Goal: Transaction & Acquisition: Purchase product/service

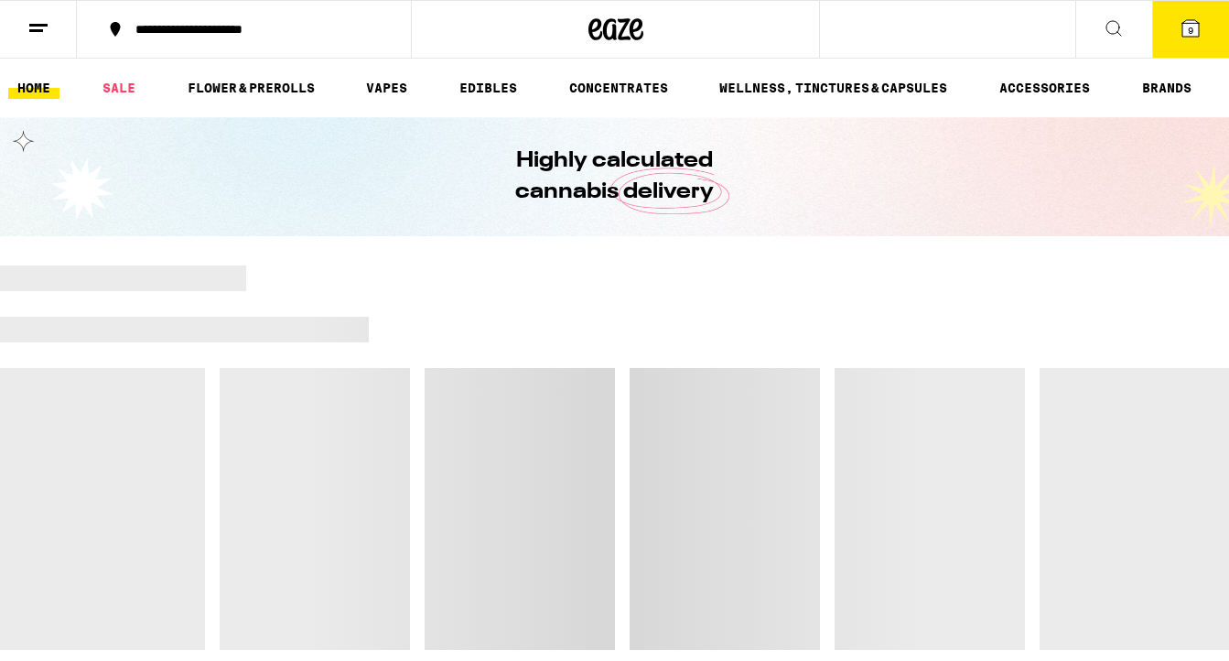
click at [1195, 33] on icon at bounding box center [1191, 28] width 16 height 16
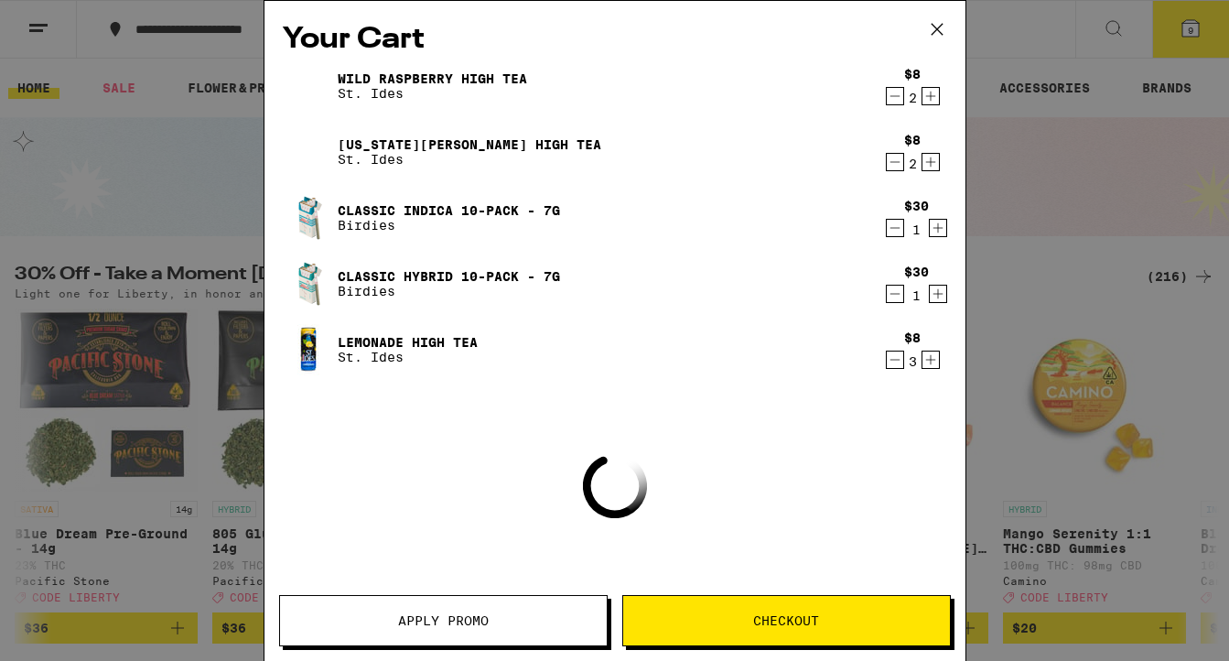
click at [891, 360] on icon "Decrement" at bounding box center [895, 360] width 10 height 0
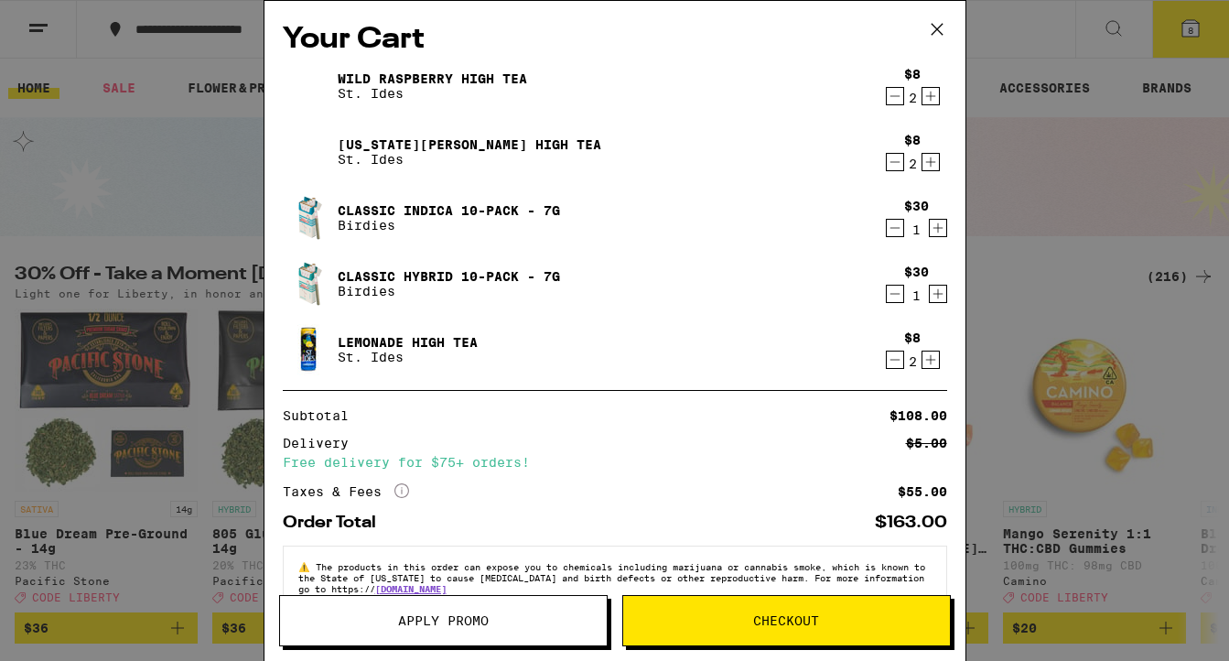
click at [891, 360] on icon "Decrement" at bounding box center [895, 360] width 10 height 0
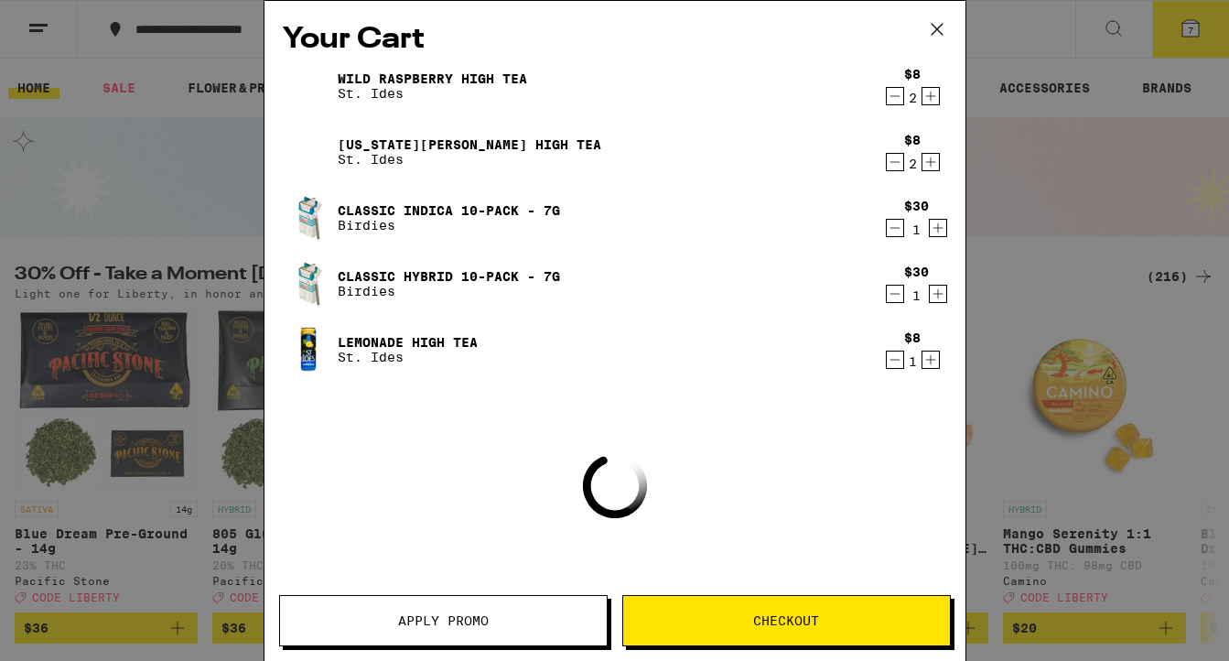
click at [891, 360] on icon "Decrement" at bounding box center [895, 360] width 10 height 0
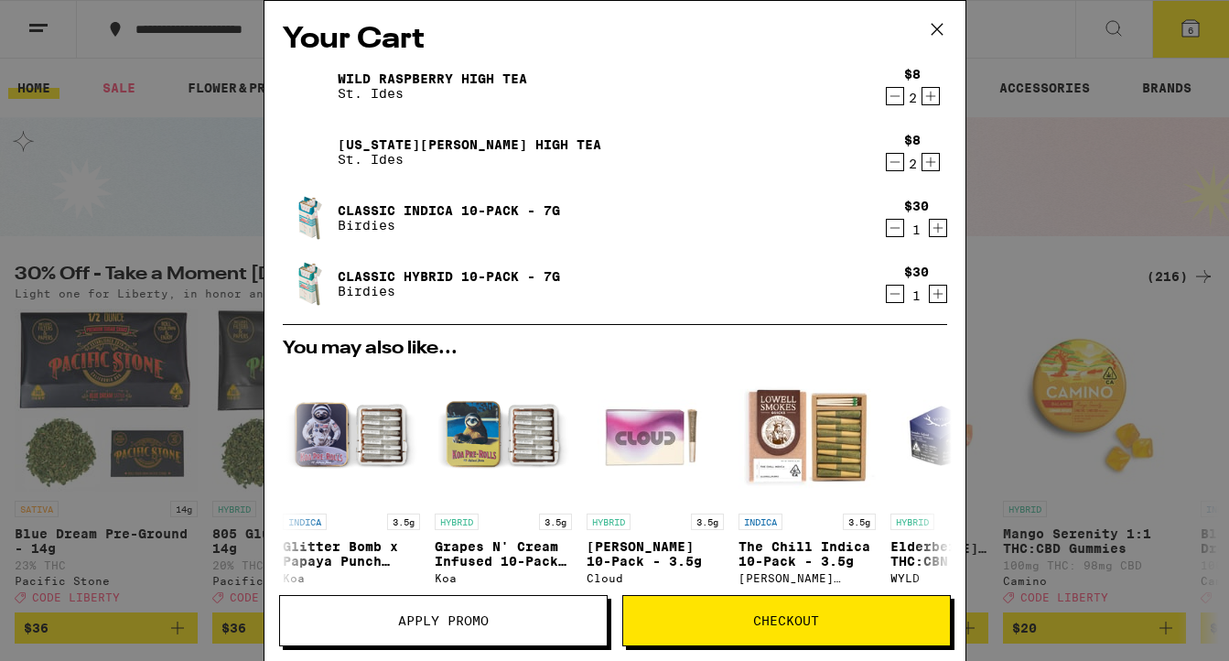
click at [895, 302] on icon "Decrement" at bounding box center [895, 294] width 16 height 22
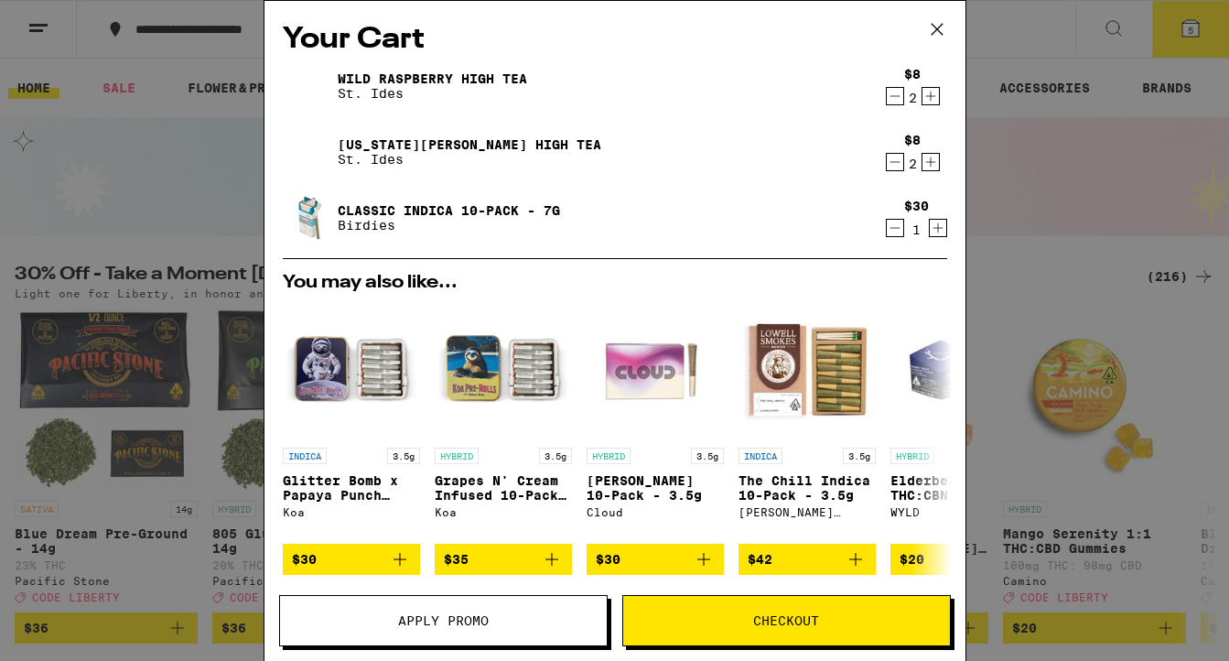
click at [893, 234] on icon "Decrement" at bounding box center [895, 228] width 16 height 22
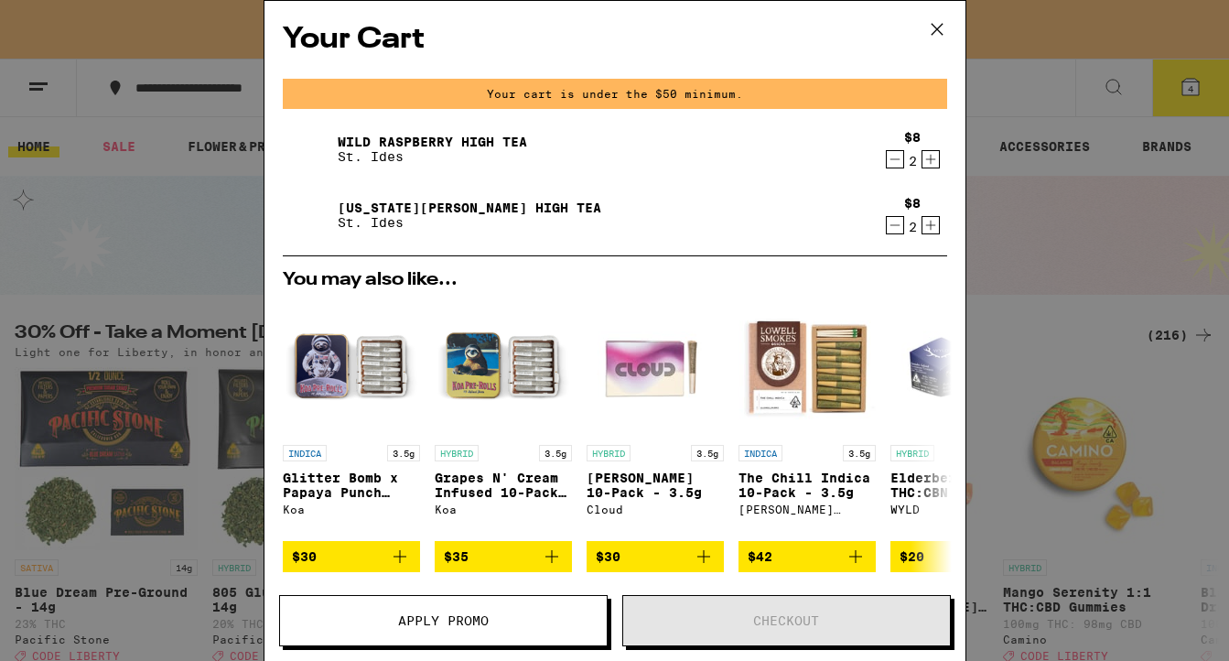
click at [891, 156] on icon "Decrement" at bounding box center [895, 159] width 16 height 22
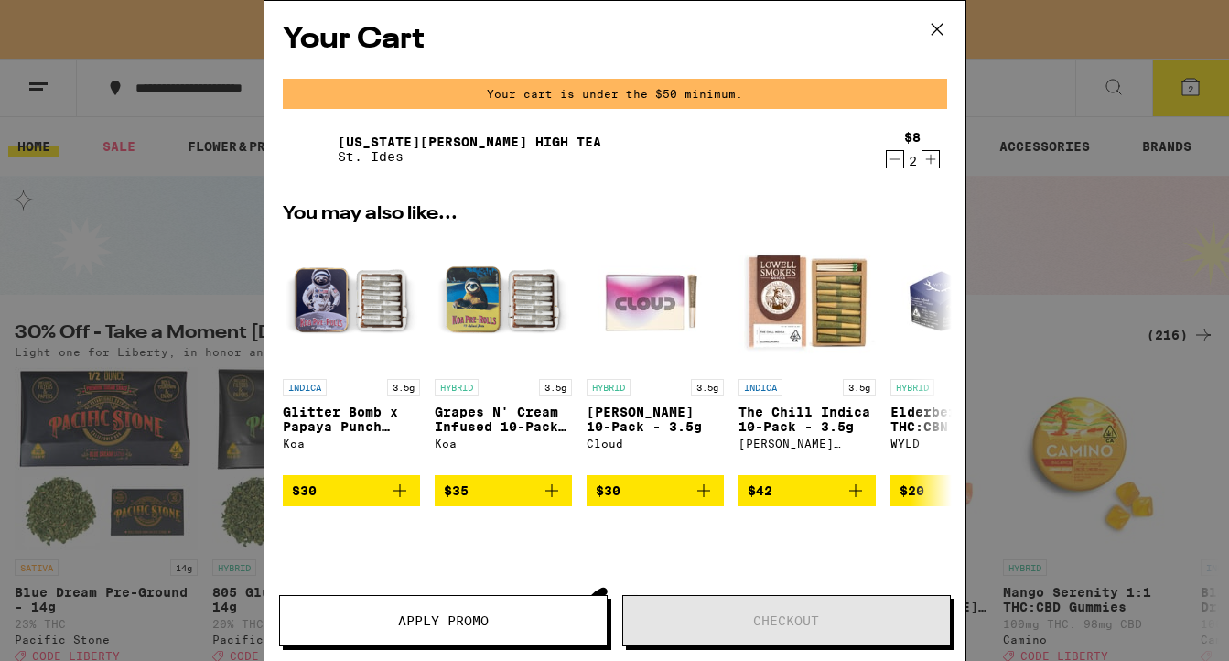
click at [891, 156] on icon "Decrement" at bounding box center [895, 159] width 16 height 22
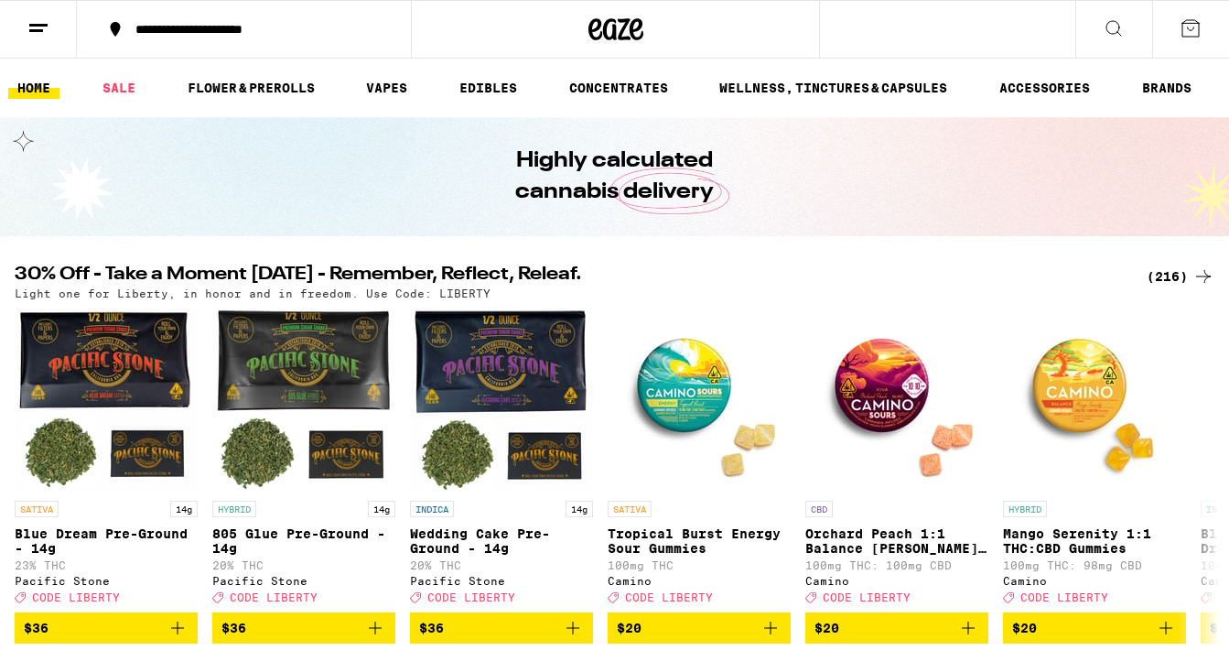
click at [1119, 22] on icon at bounding box center [1114, 28] width 22 height 22
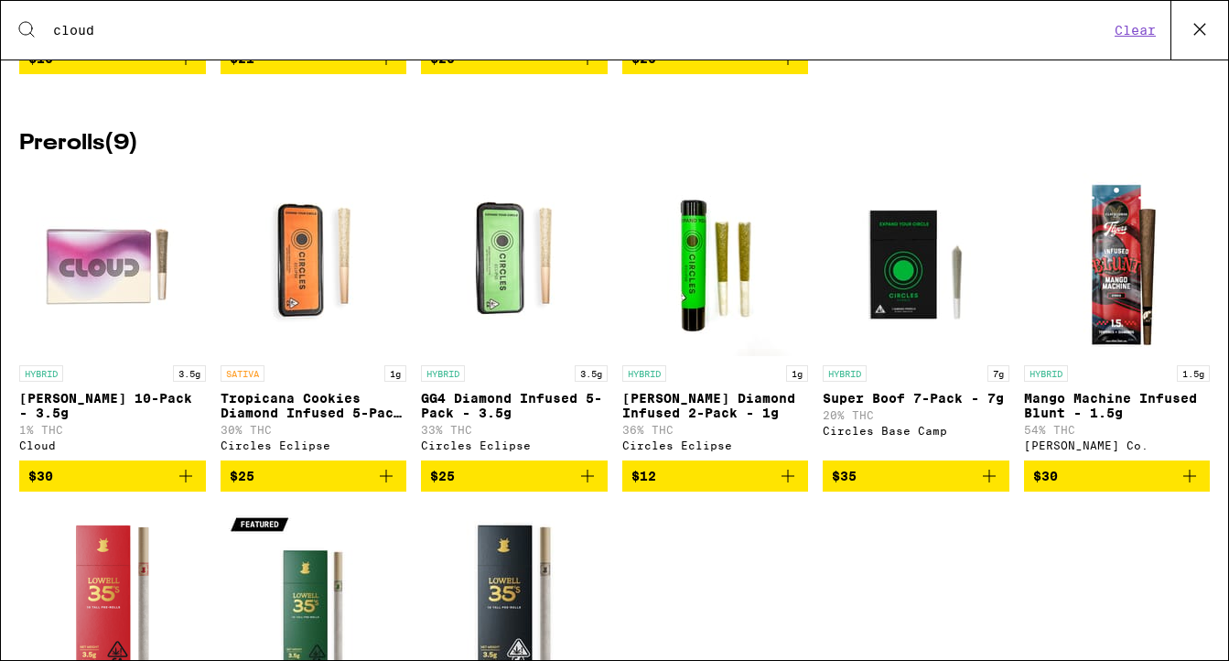
scroll to position [1805, 0]
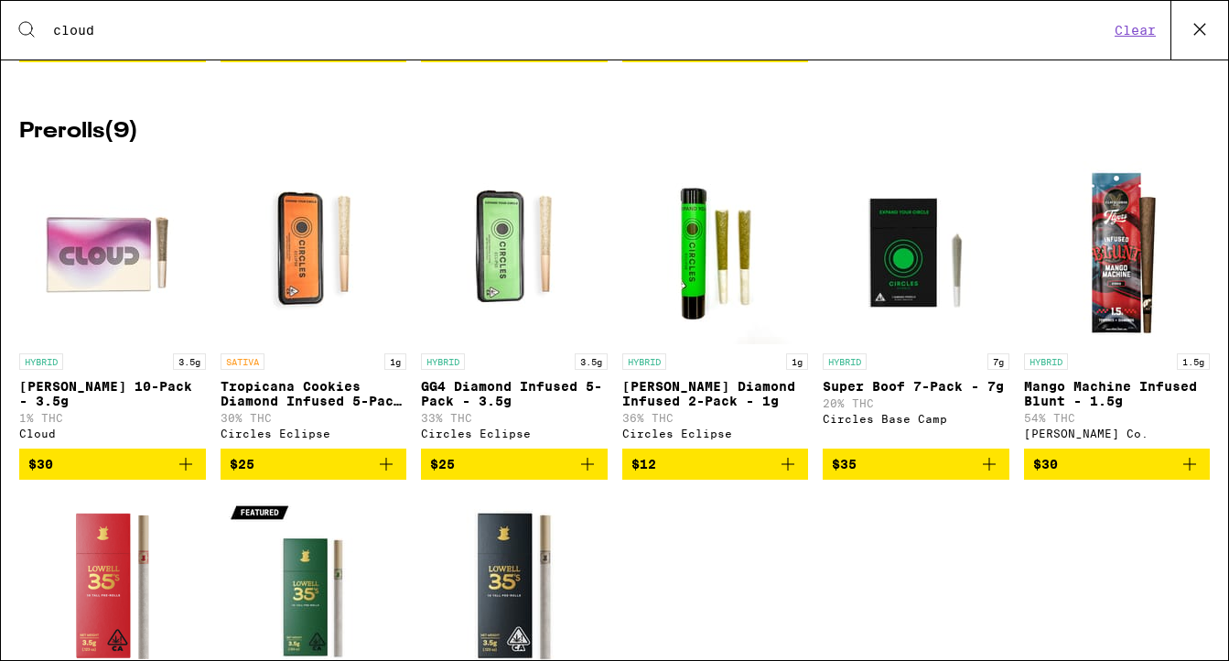
type input "cloud"
click at [180, 475] on icon "Add to bag" at bounding box center [186, 464] width 22 height 22
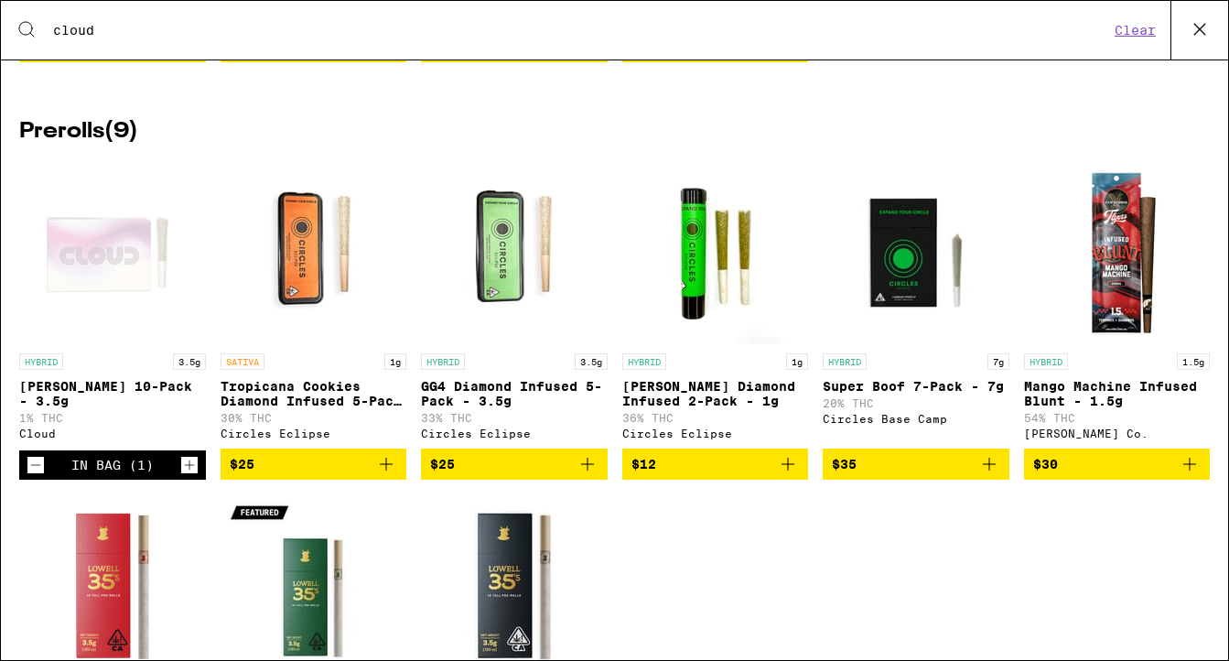
click at [187, 476] on icon "Increment" at bounding box center [189, 465] width 16 height 22
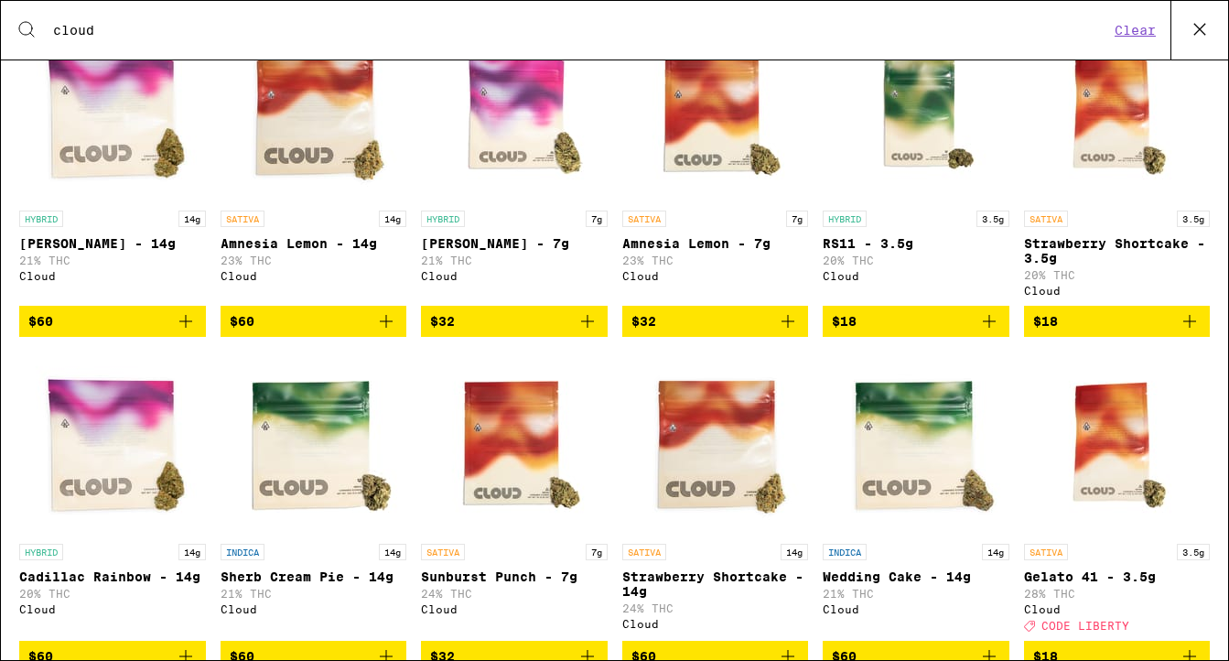
scroll to position [0, 0]
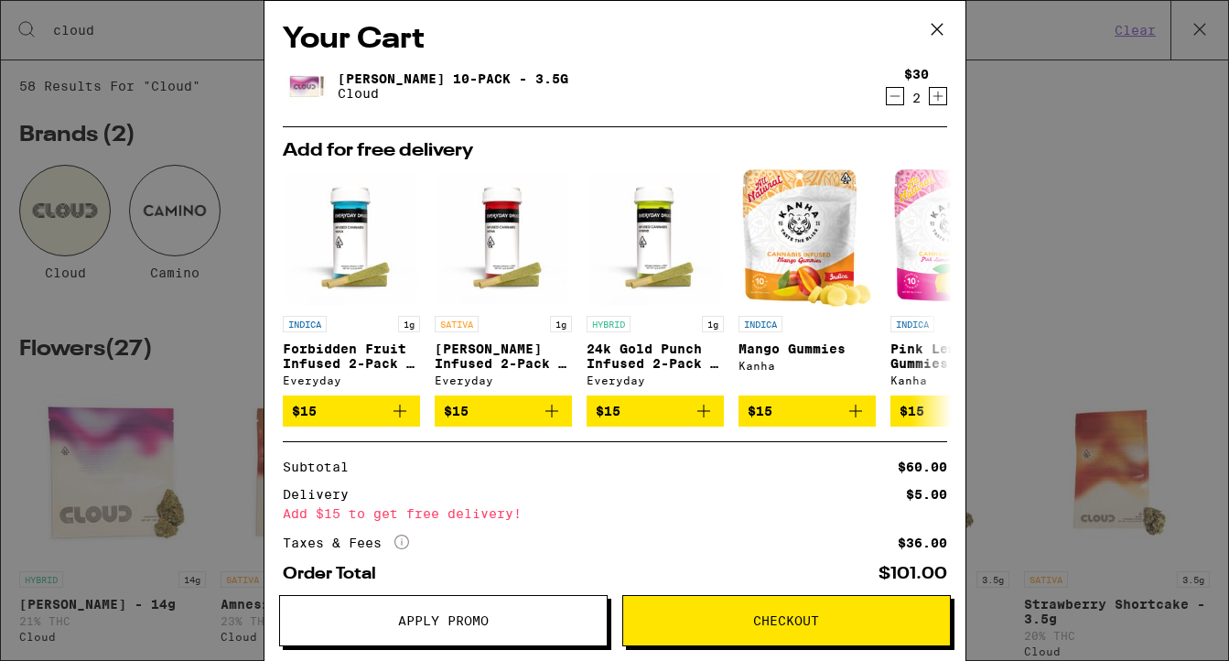
click at [939, 27] on icon at bounding box center [936, 29] width 11 height 11
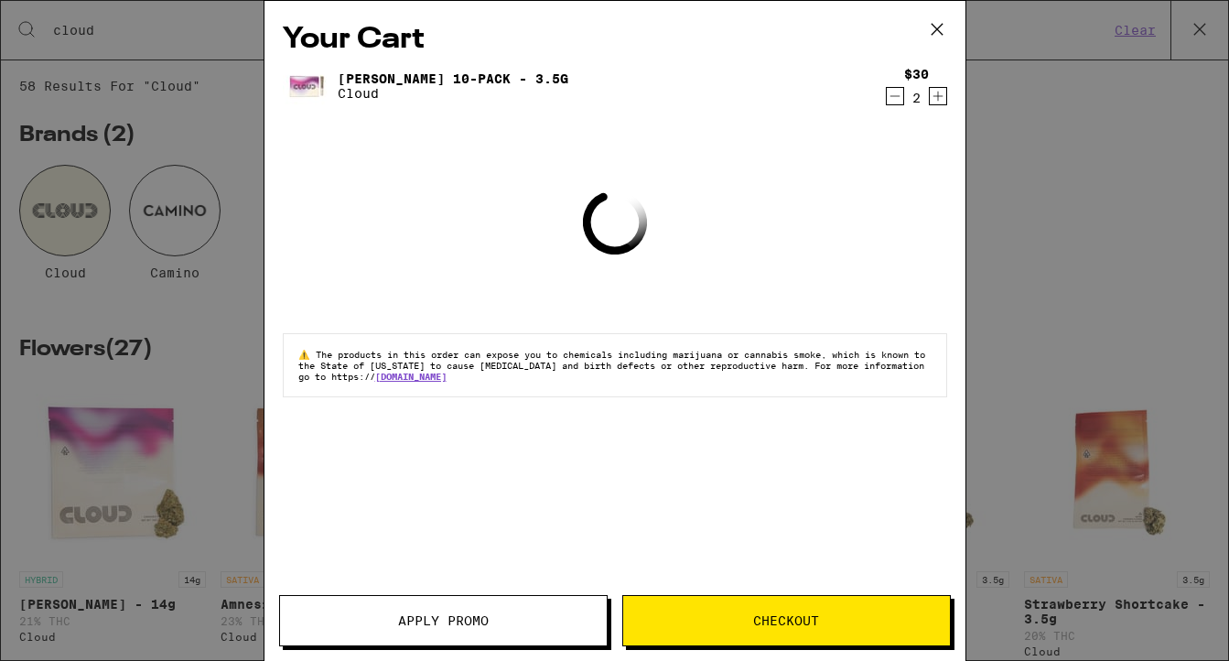
click at [935, 31] on icon at bounding box center [937, 29] width 27 height 27
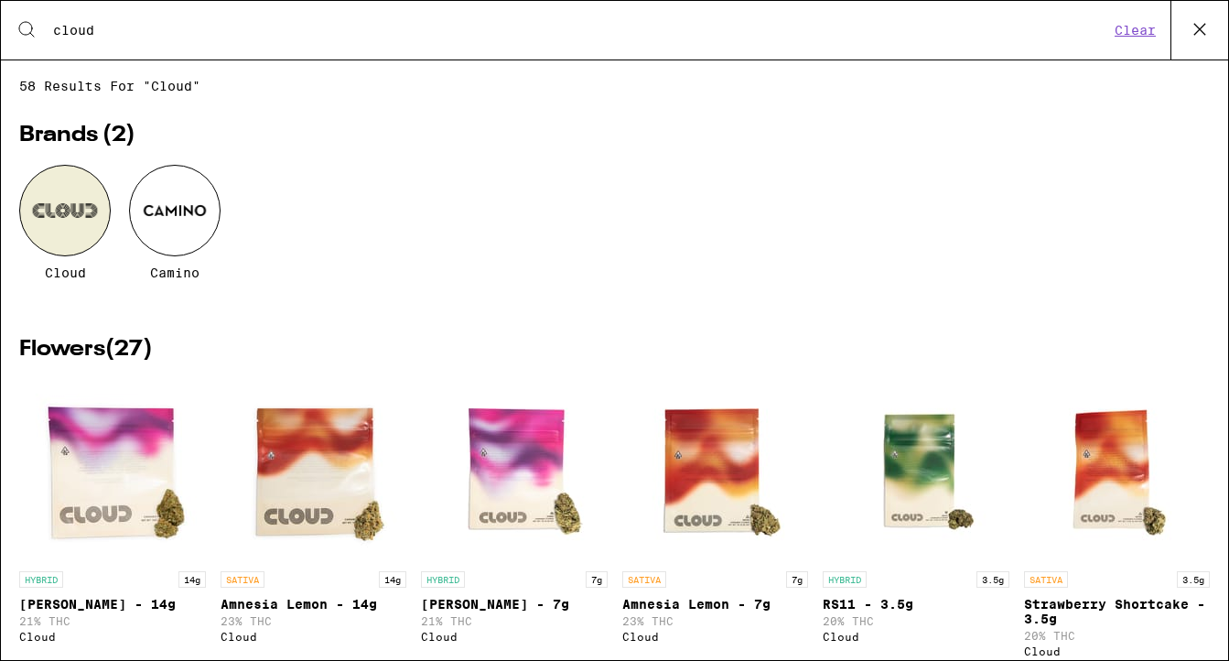
click at [1200, 27] on icon at bounding box center [1199, 29] width 27 height 27
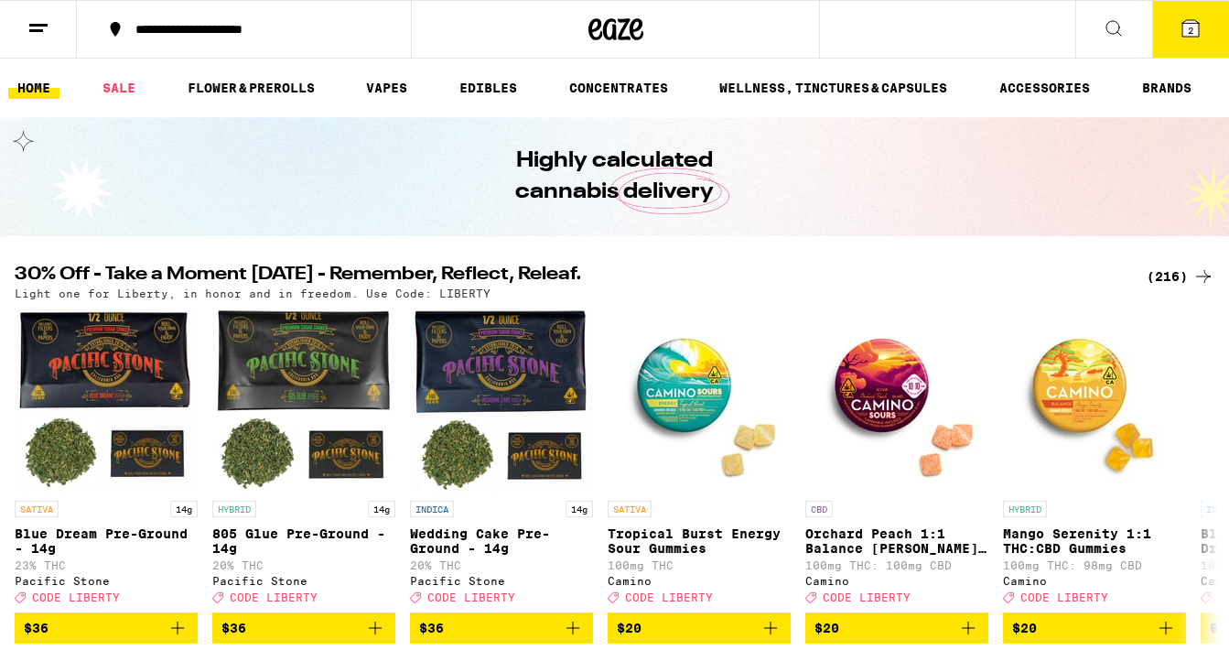
click at [237, 102] on ul "HOME SALE FLOWER & PREROLLS VAPES EDIBLES CONCENTRATES WELLNESS, TINCTURES & CA…" at bounding box center [614, 88] width 1229 height 59
click at [235, 89] on link "FLOWER & PREROLLS" at bounding box center [252, 88] width 146 height 22
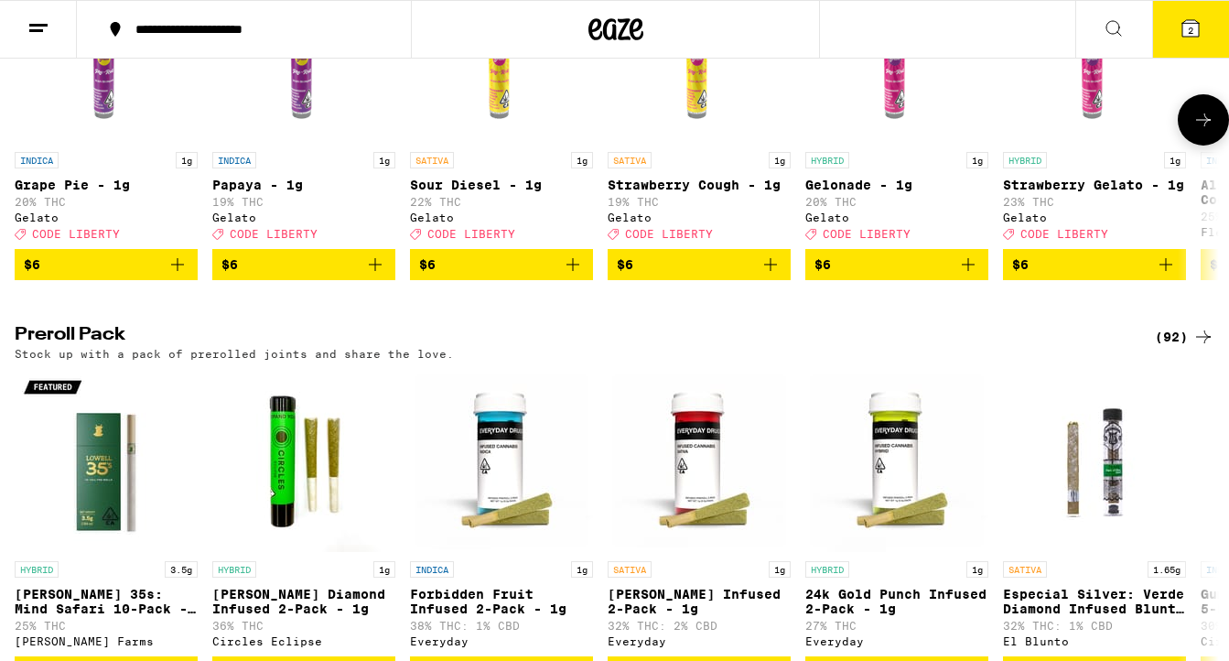
scroll to position [1159, 0]
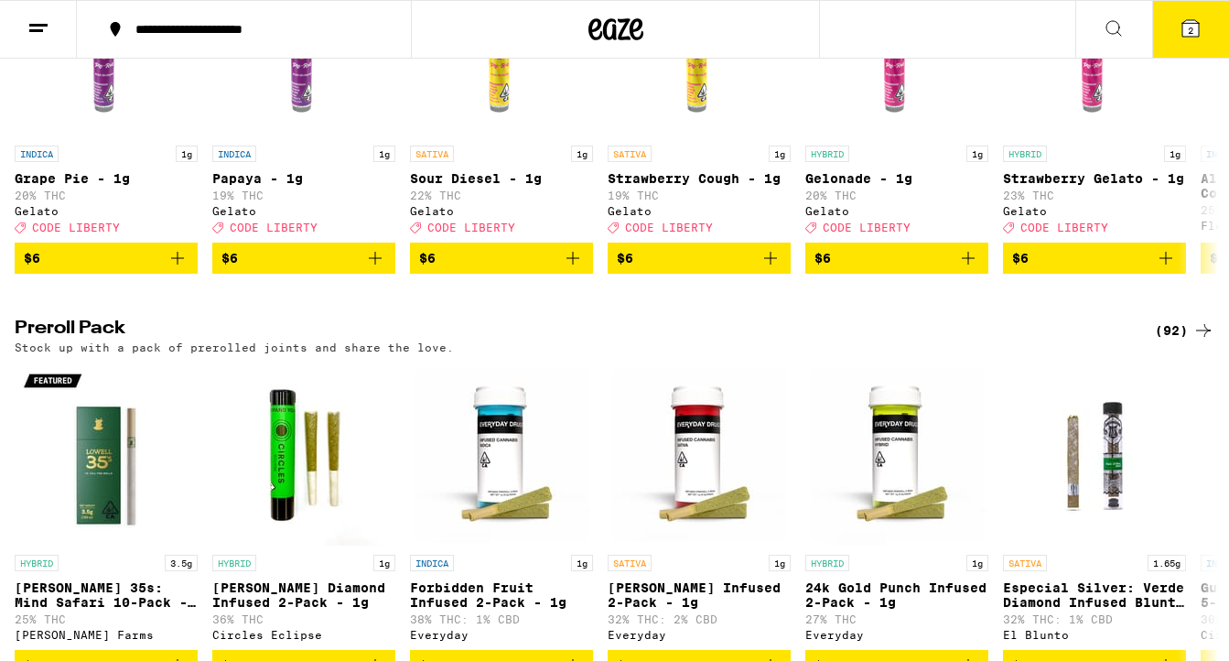
click at [1169, 341] on div "(92)" at bounding box center [1185, 330] width 60 height 22
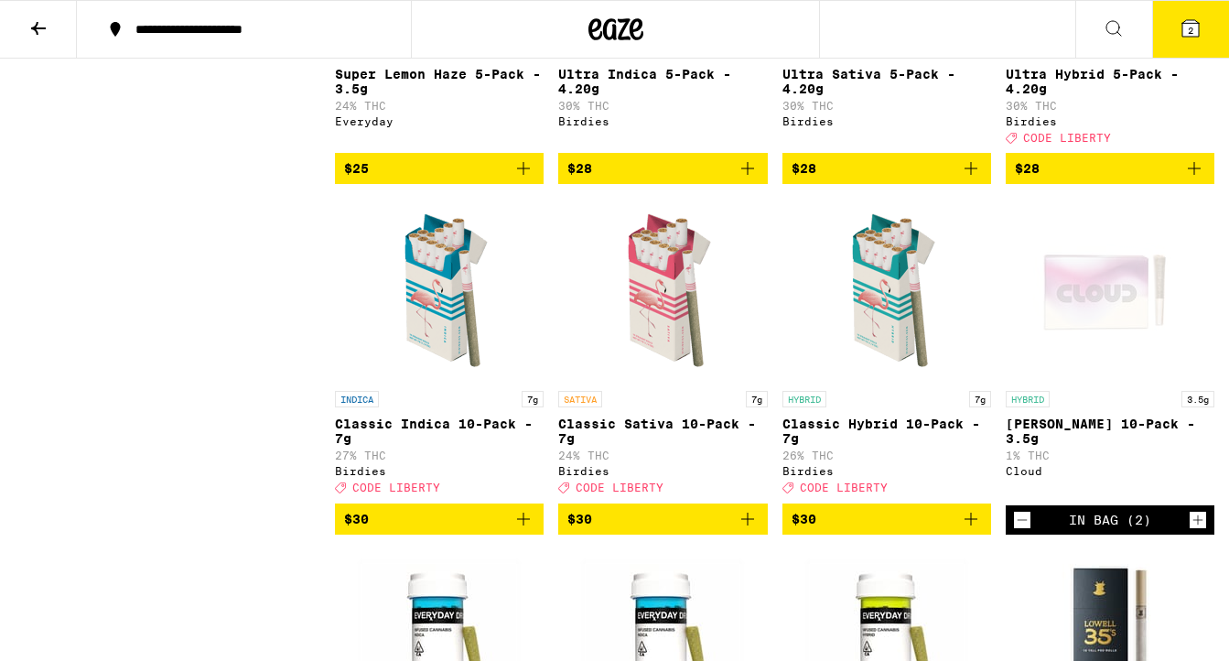
scroll to position [1500, 0]
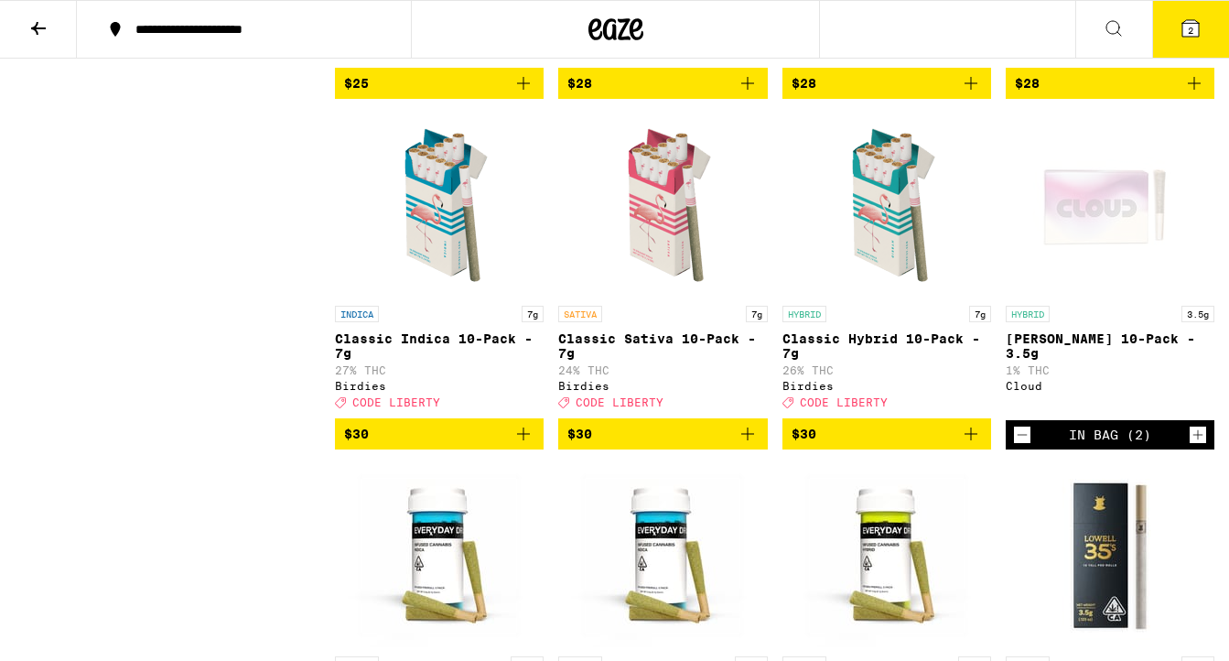
click at [528, 440] on icon "Add to bag" at bounding box center [523, 434] width 13 height 13
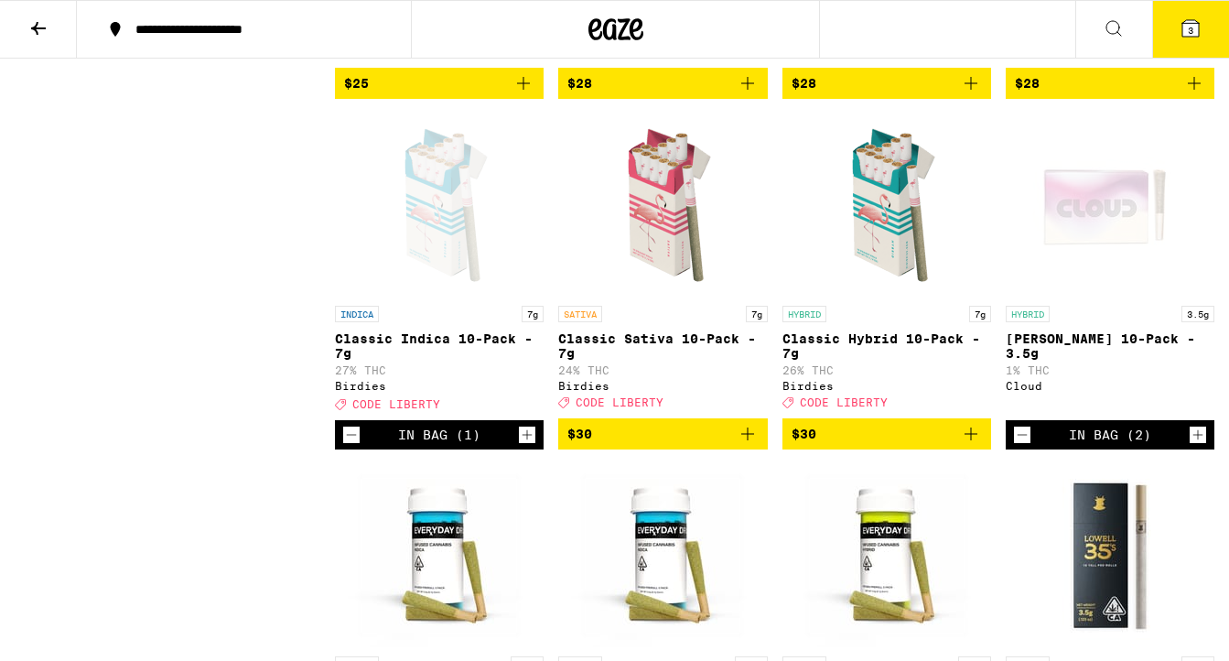
click at [977, 445] on icon "Add to bag" at bounding box center [971, 434] width 22 height 22
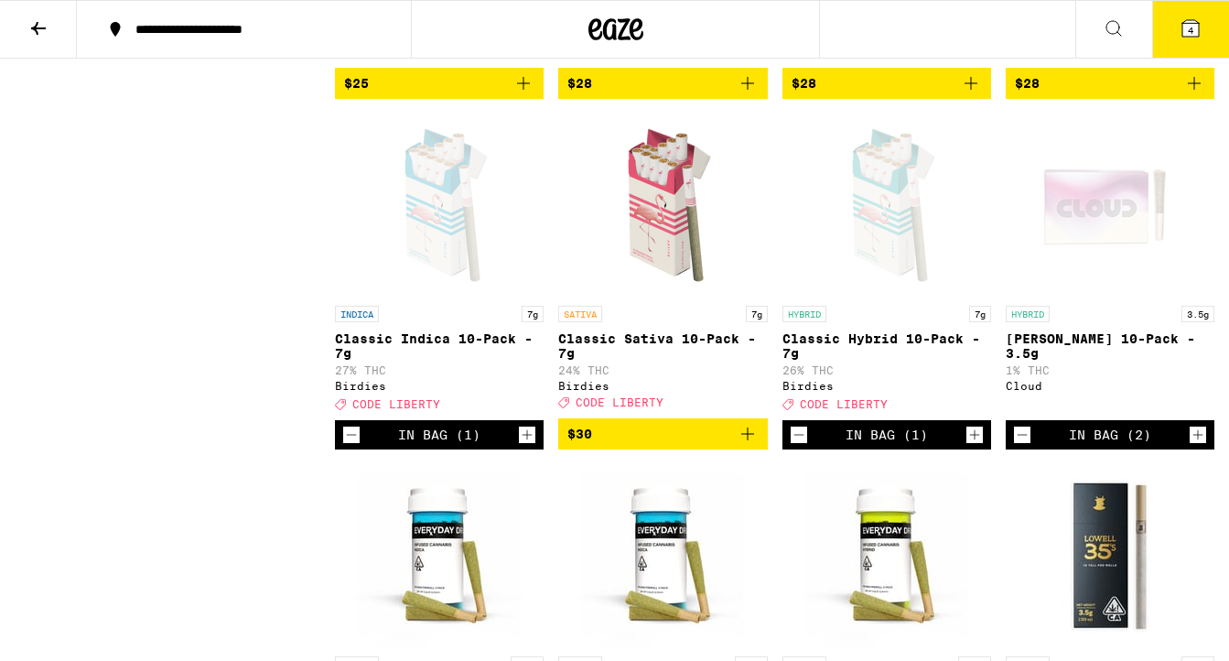
click at [748, 445] on icon "Add to bag" at bounding box center [748, 434] width 22 height 22
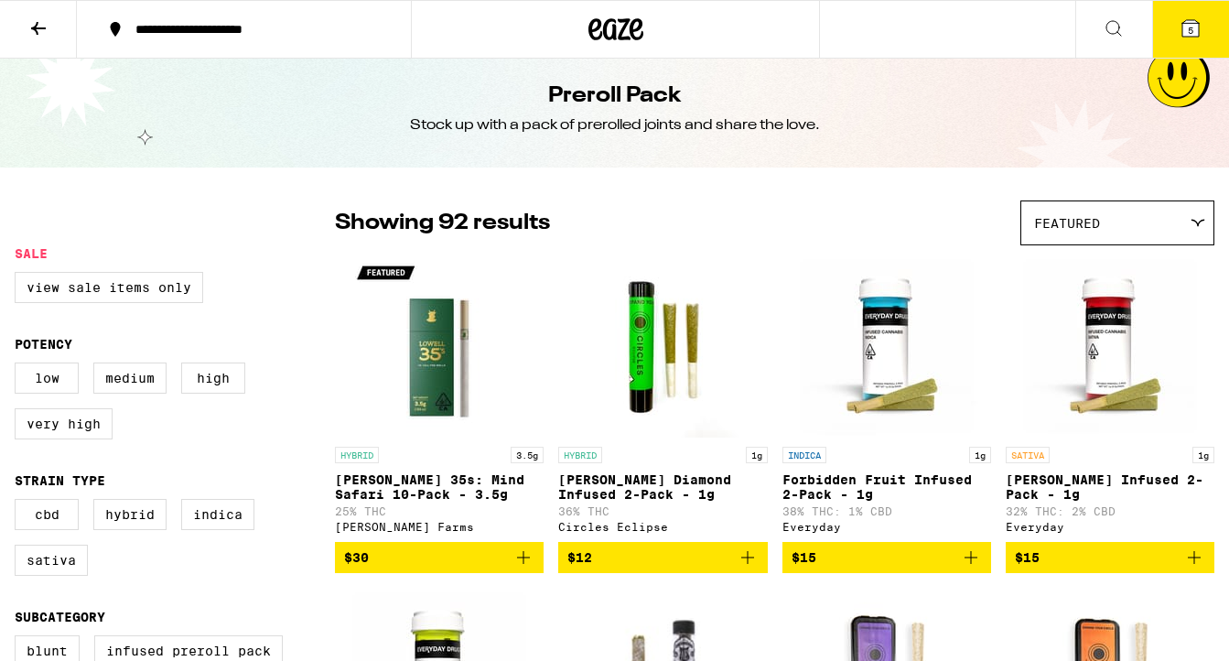
scroll to position [0, 0]
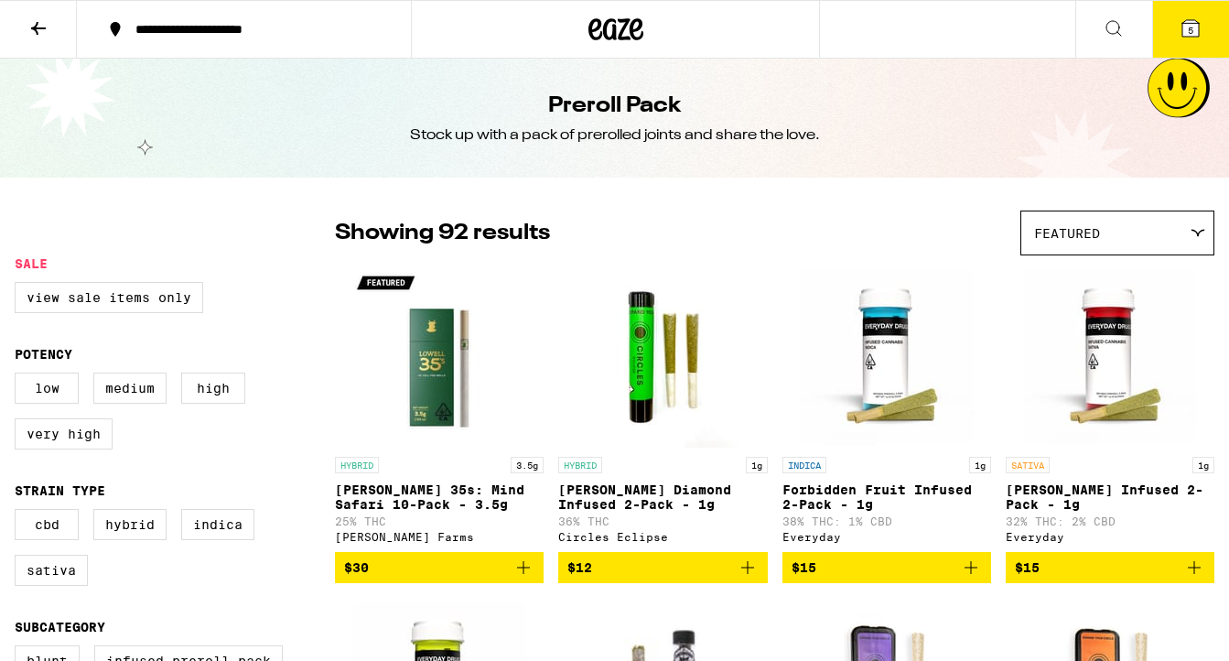
click at [34, 26] on icon at bounding box center [38, 28] width 15 height 13
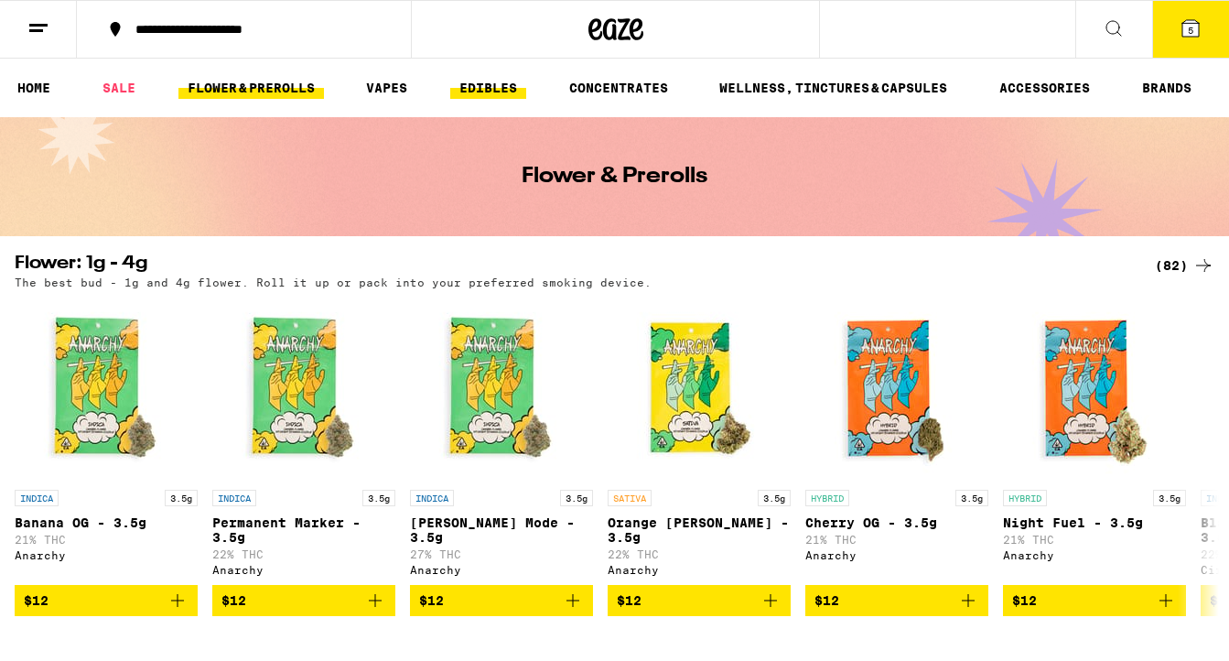
click at [493, 89] on link "EDIBLES" at bounding box center [488, 88] width 76 height 22
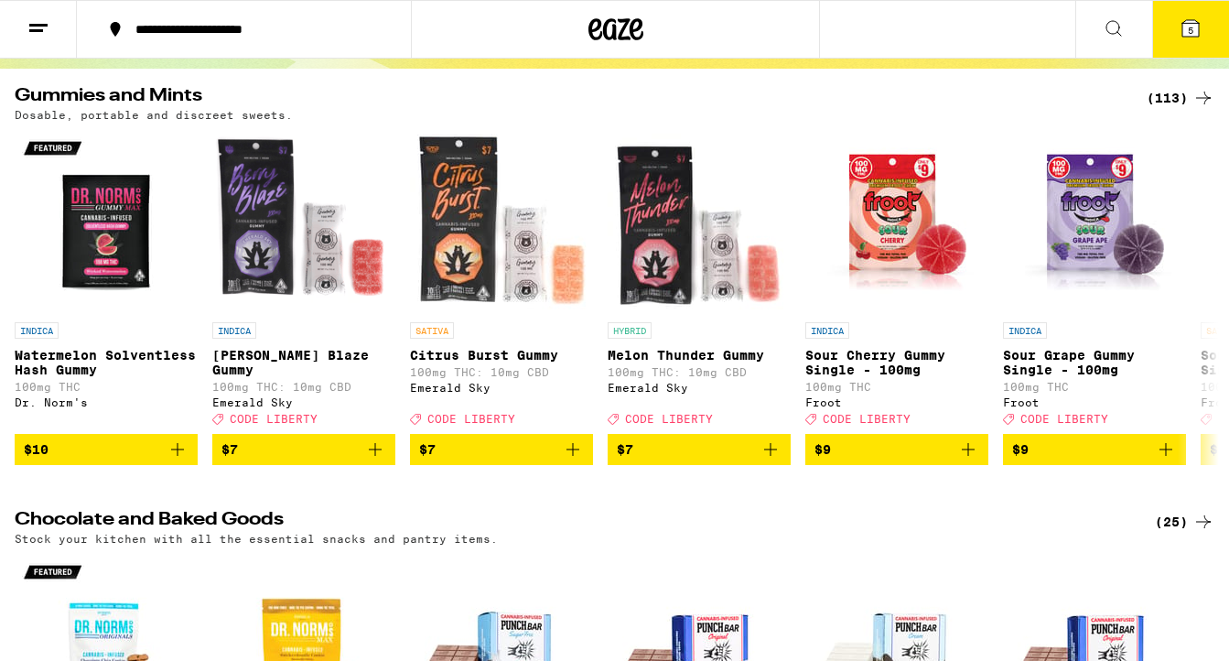
scroll to position [161, 0]
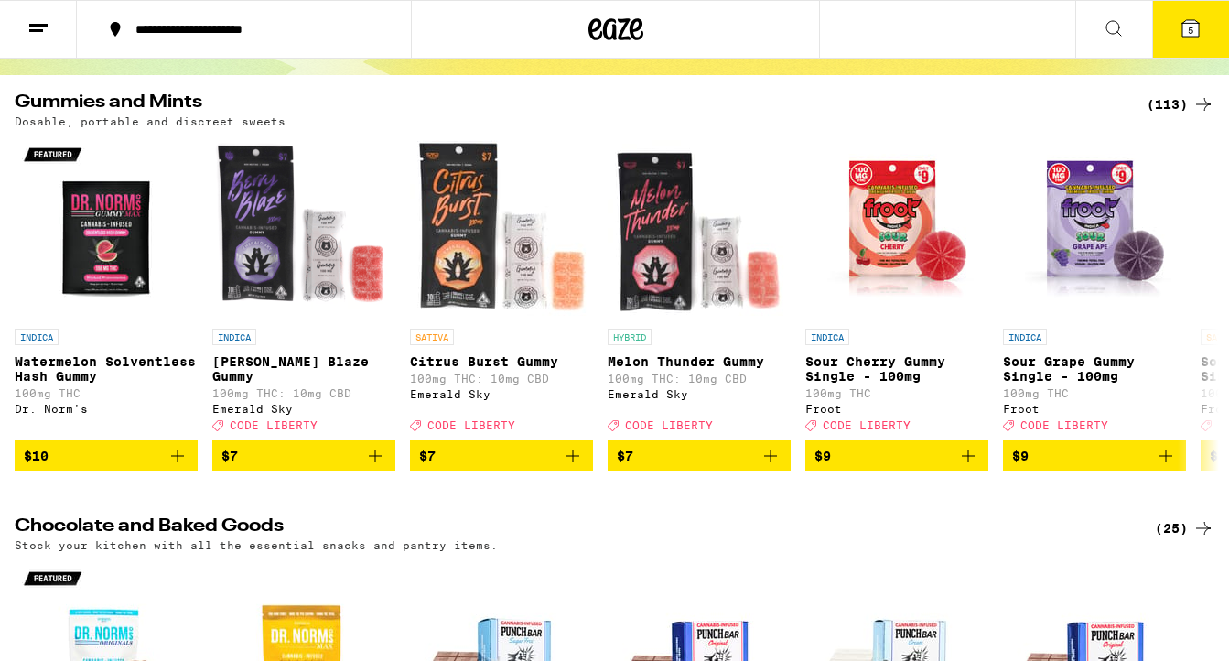
click at [1164, 108] on div "(113)" at bounding box center [1181, 104] width 68 height 22
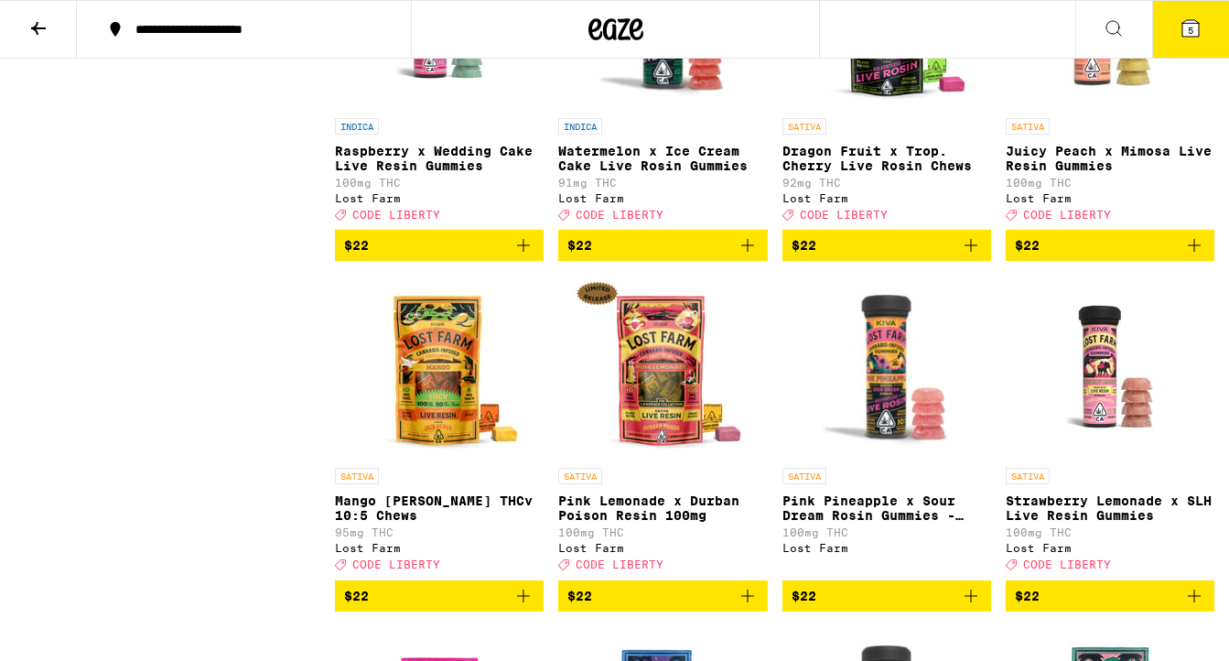
scroll to position [8879, 0]
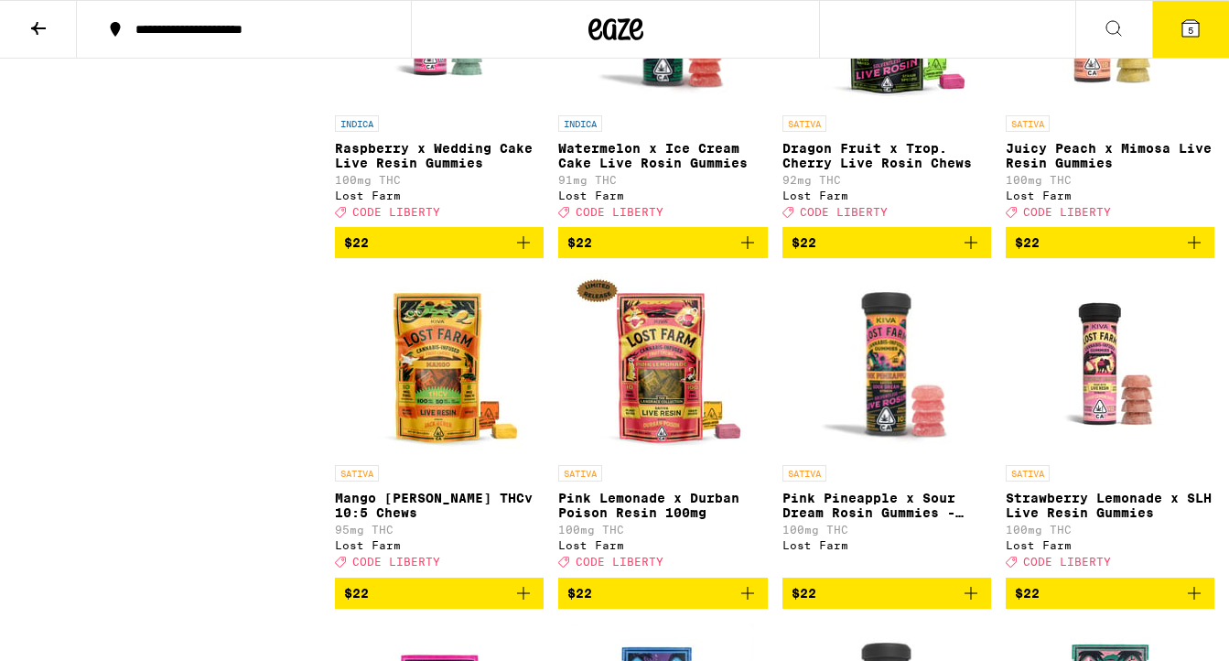
click at [748, 254] on icon "Add to bag" at bounding box center [748, 243] width 22 height 22
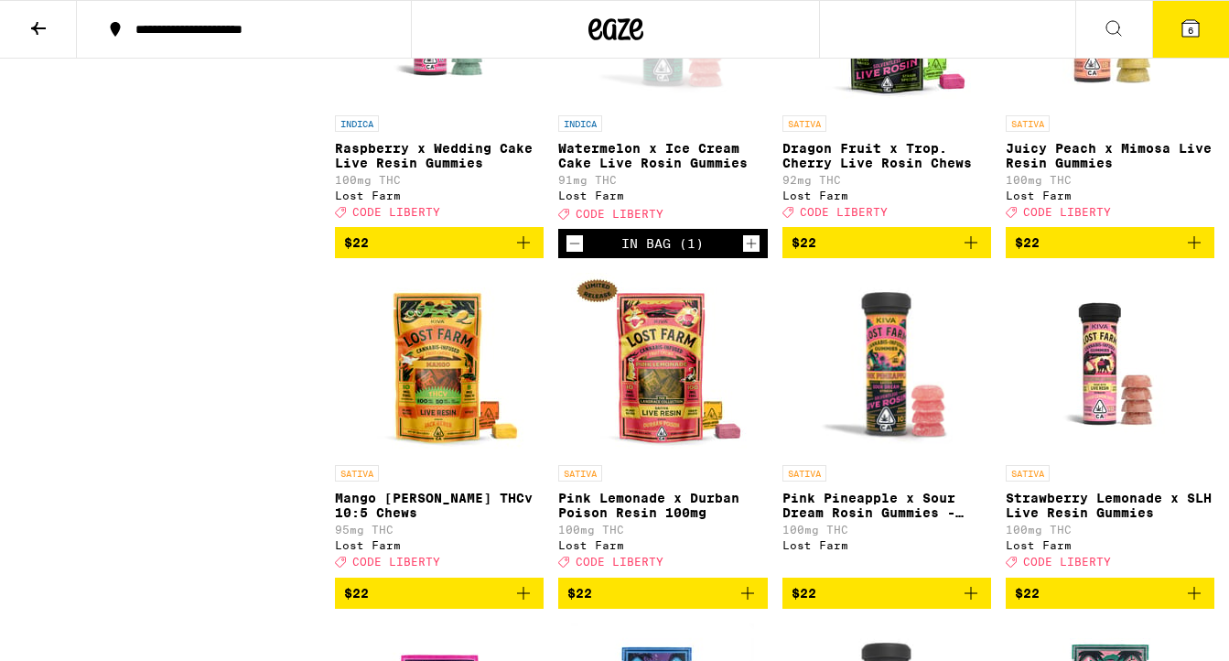
click at [520, 254] on icon "Add to bag" at bounding box center [524, 243] width 22 height 22
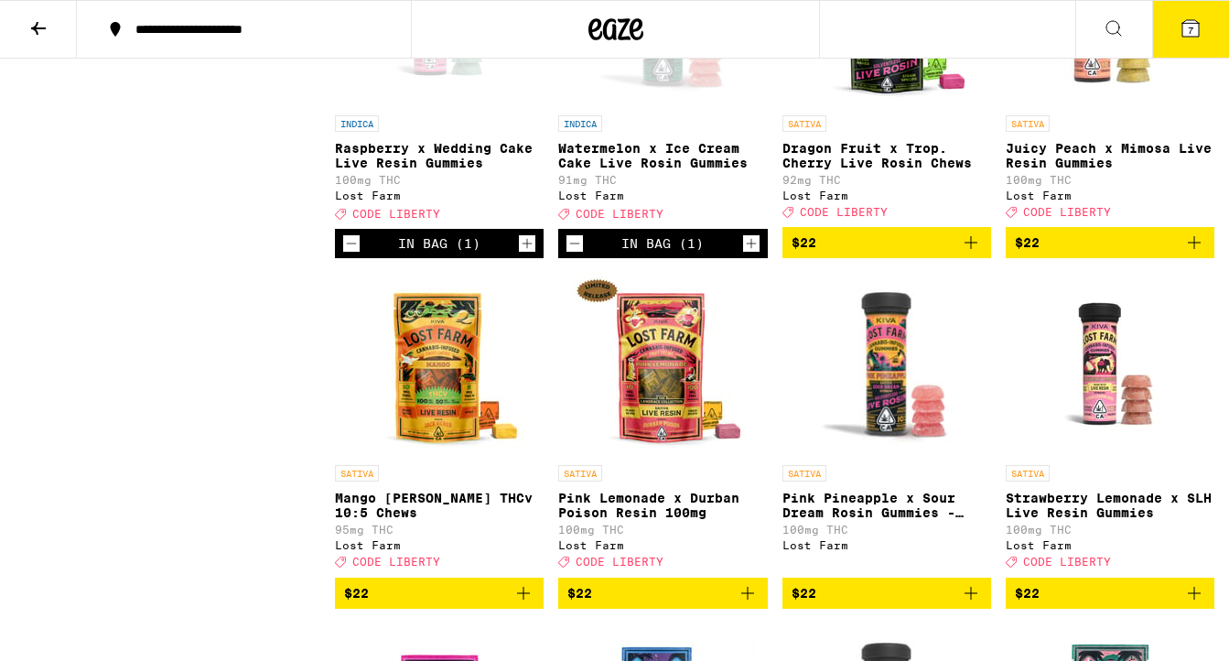
click at [1190, 36] on span "7" at bounding box center [1190, 30] width 5 height 11
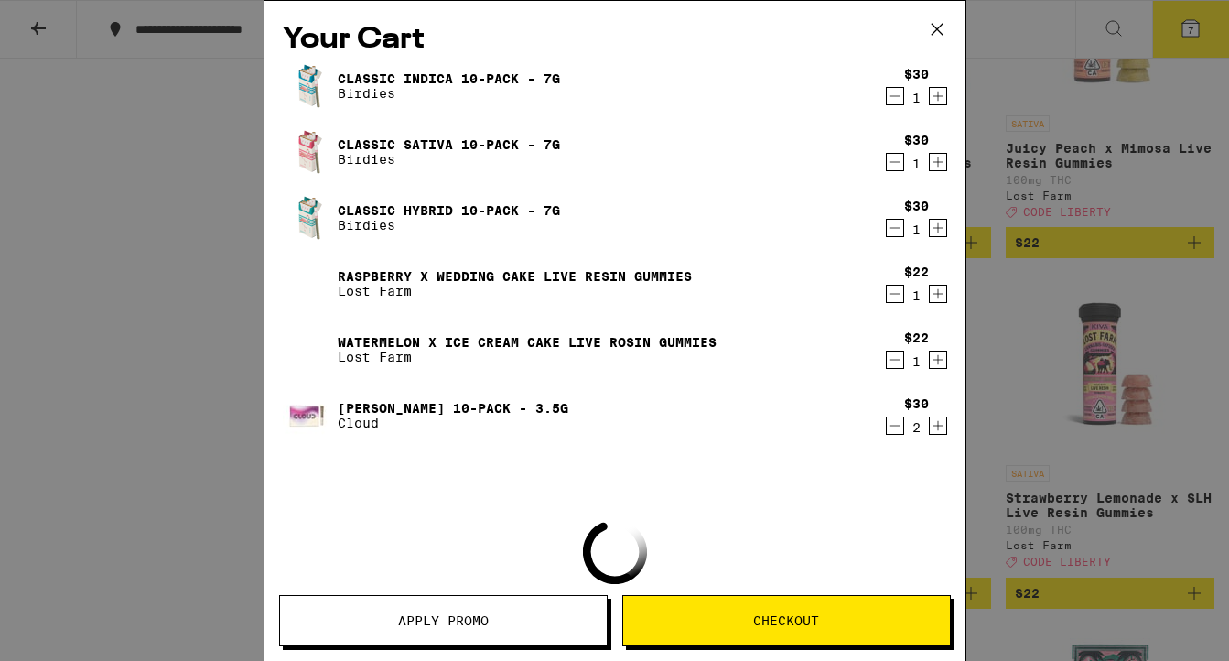
click at [468, 624] on span "Apply Promo" at bounding box center [443, 620] width 91 height 13
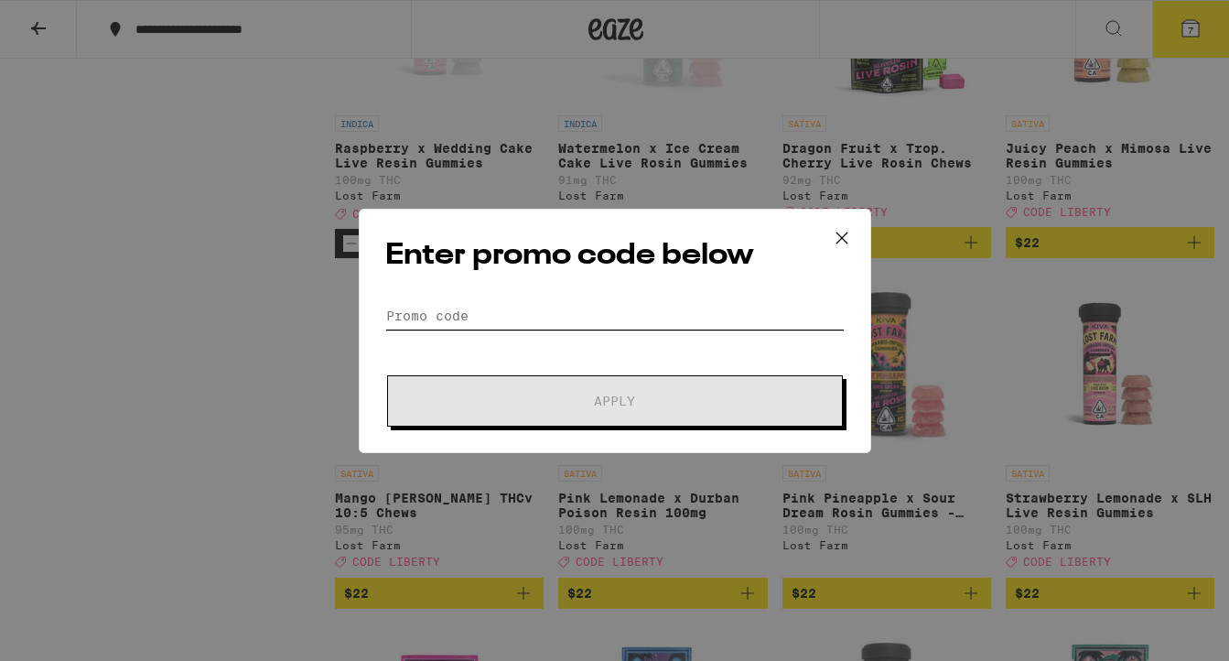
click at [481, 323] on input "Promo Code" at bounding box center [615, 315] width 460 height 27
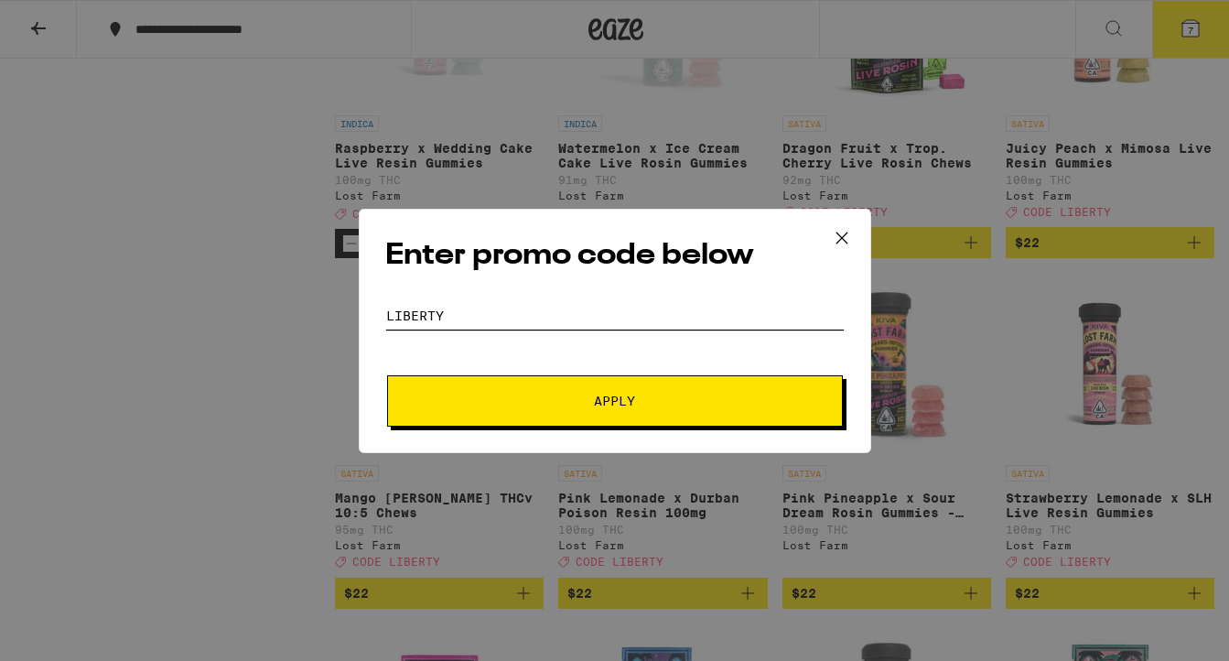
type input "liberty"
click at [583, 401] on span "Apply" at bounding box center [615, 401] width 330 height 13
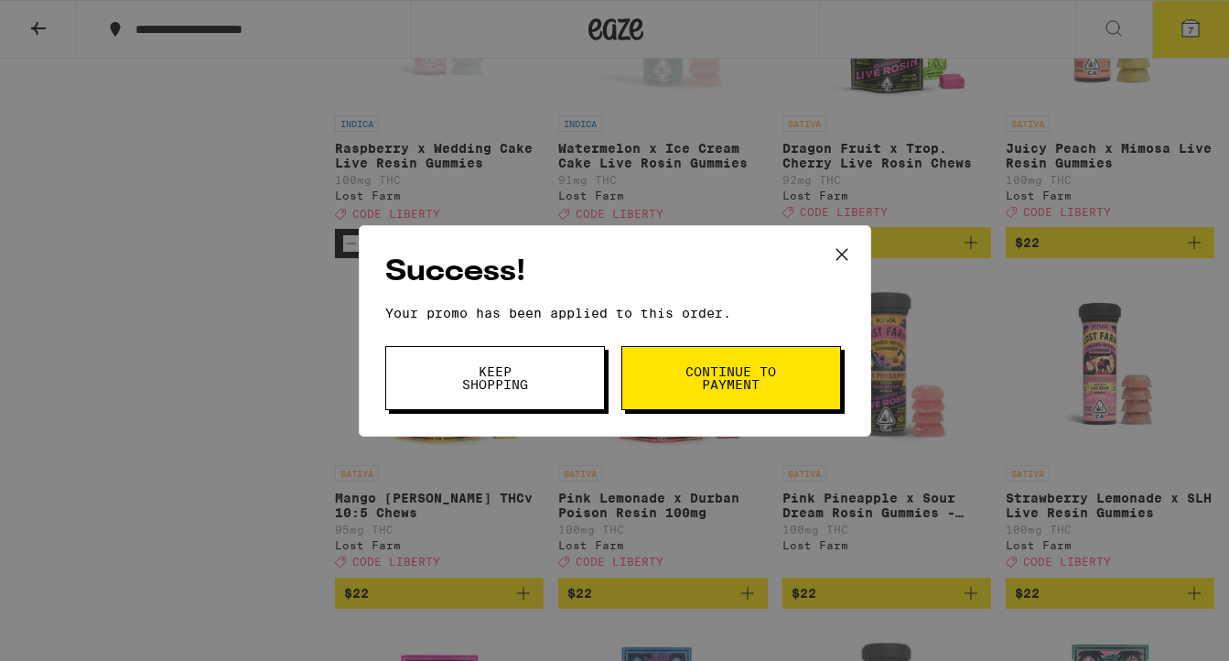
click at [783, 379] on button "Continue to payment" at bounding box center [732, 378] width 220 height 64
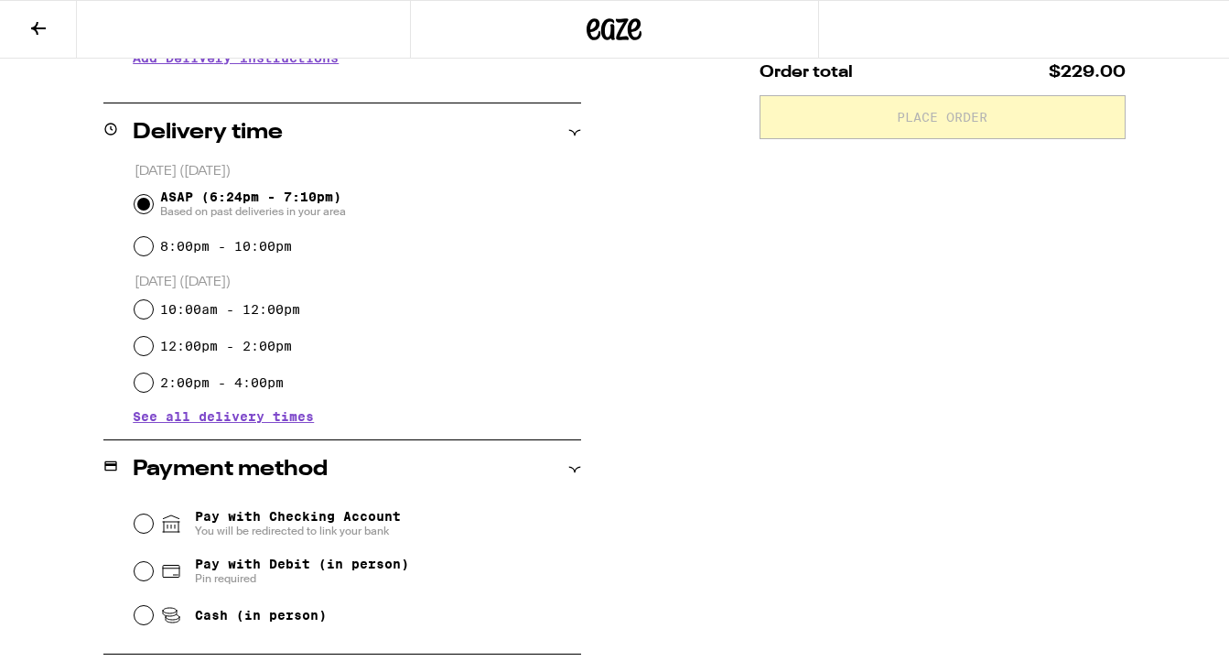
scroll to position [410, 0]
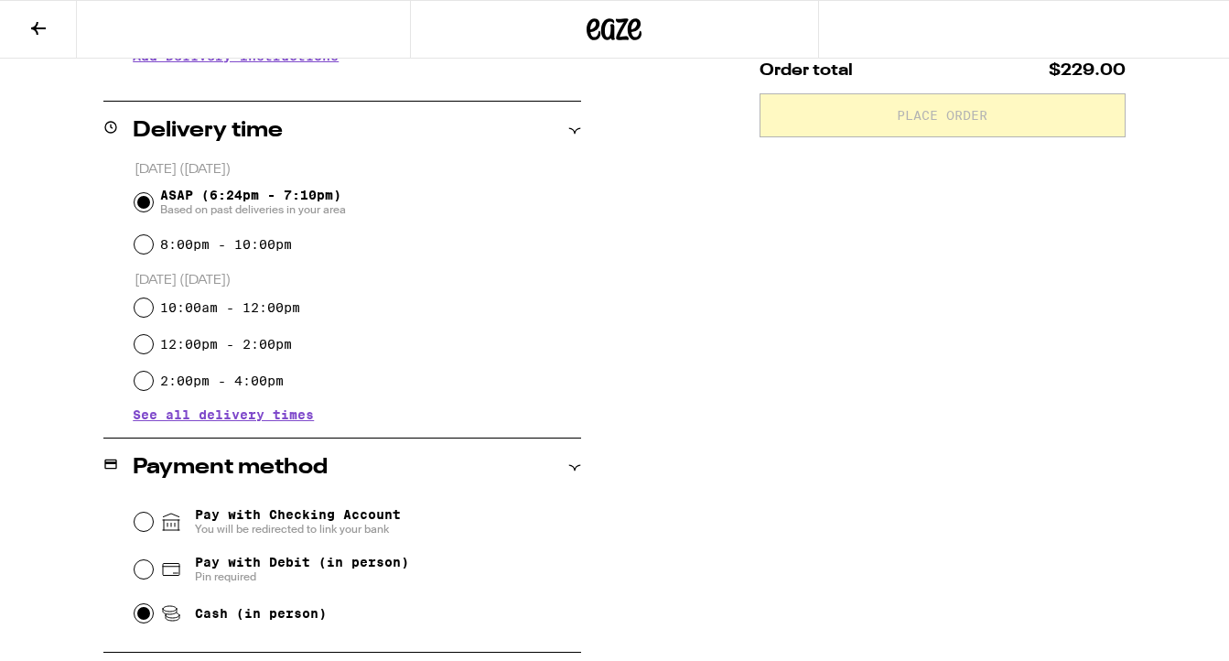
click at [146, 617] on input "Cash (in person)" at bounding box center [144, 613] width 18 height 18
radio input "true"
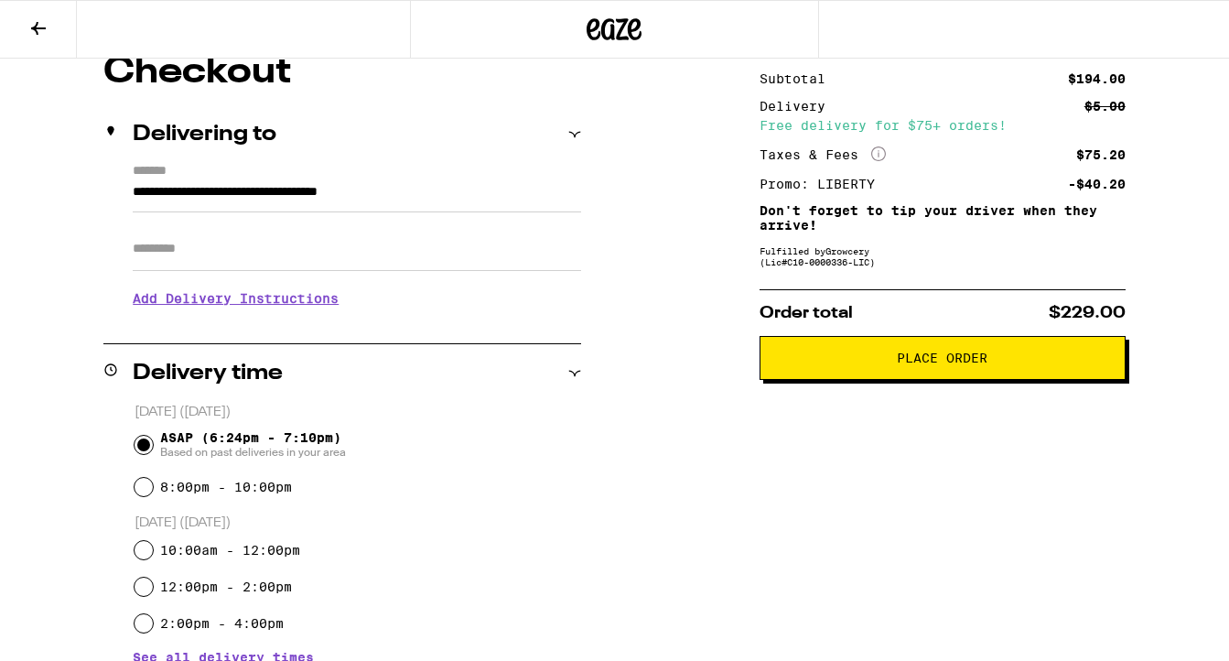
scroll to position [39, 0]
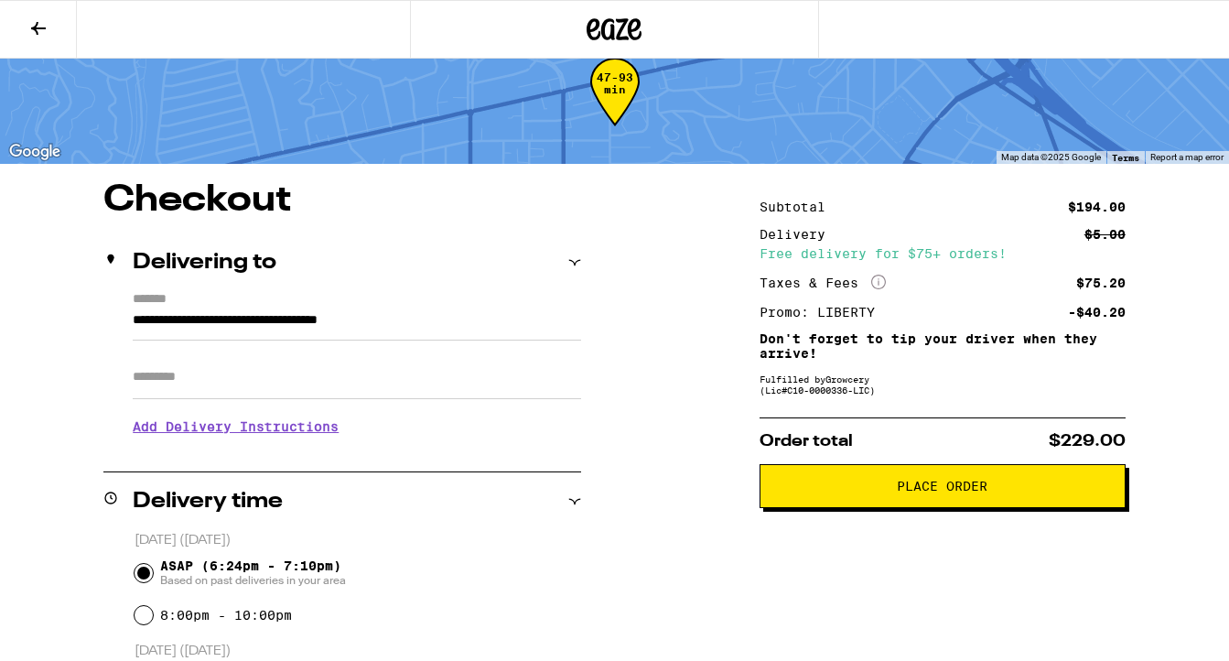
click at [1016, 484] on button "Place Order" at bounding box center [943, 486] width 366 height 44
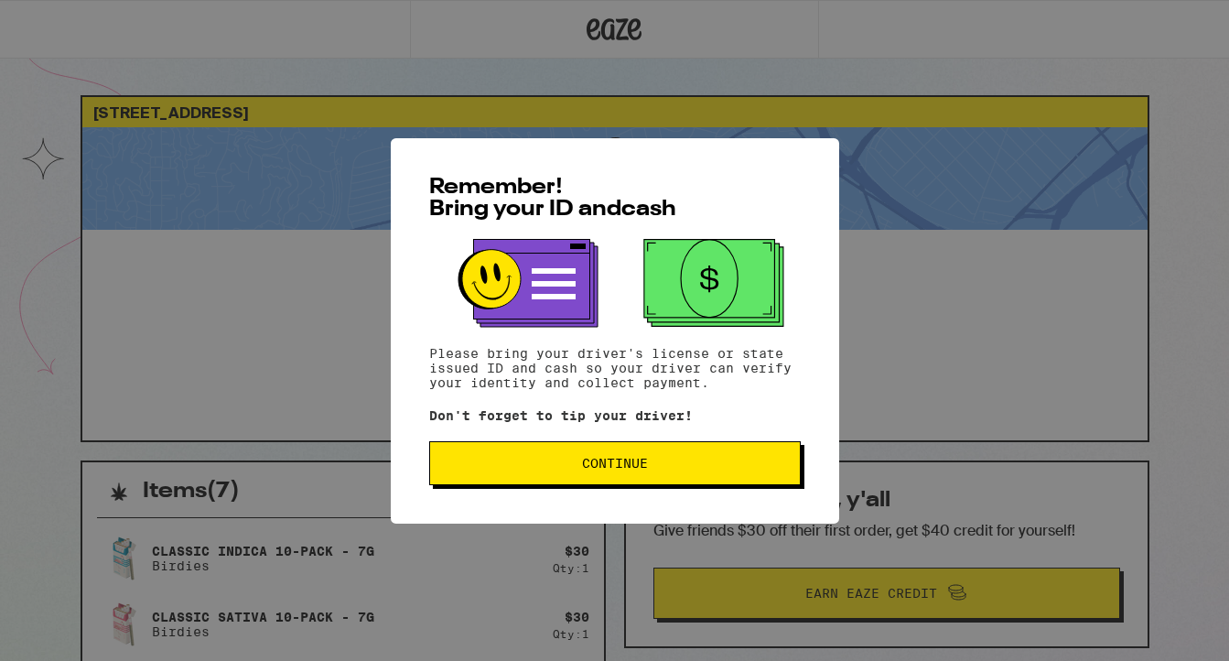
click at [692, 451] on button "Continue" at bounding box center [615, 463] width 372 height 44
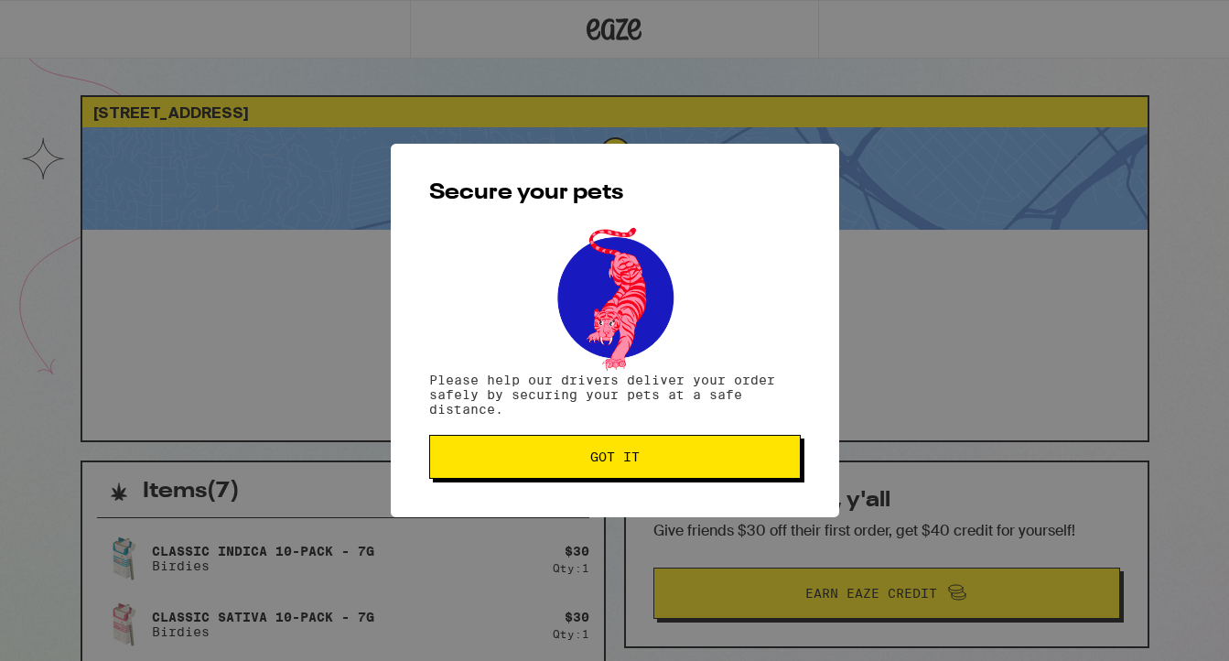
click at [692, 451] on button "Got it" at bounding box center [615, 457] width 372 height 44
